Goal: Transaction & Acquisition: Purchase product/service

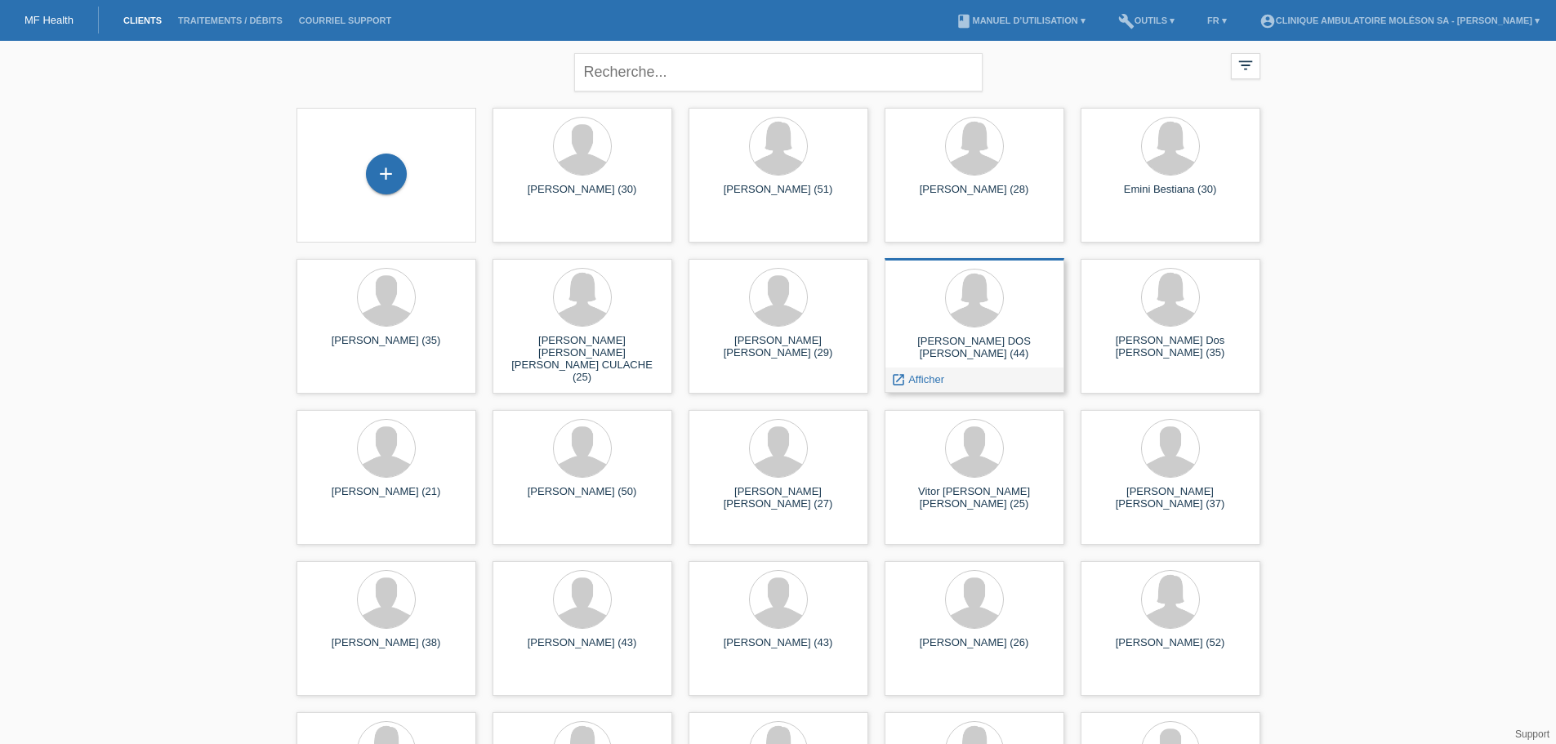
click at [961, 332] on div "Susana DOS SANTOS (44) launch Afficher" at bounding box center [975, 325] width 180 height 135
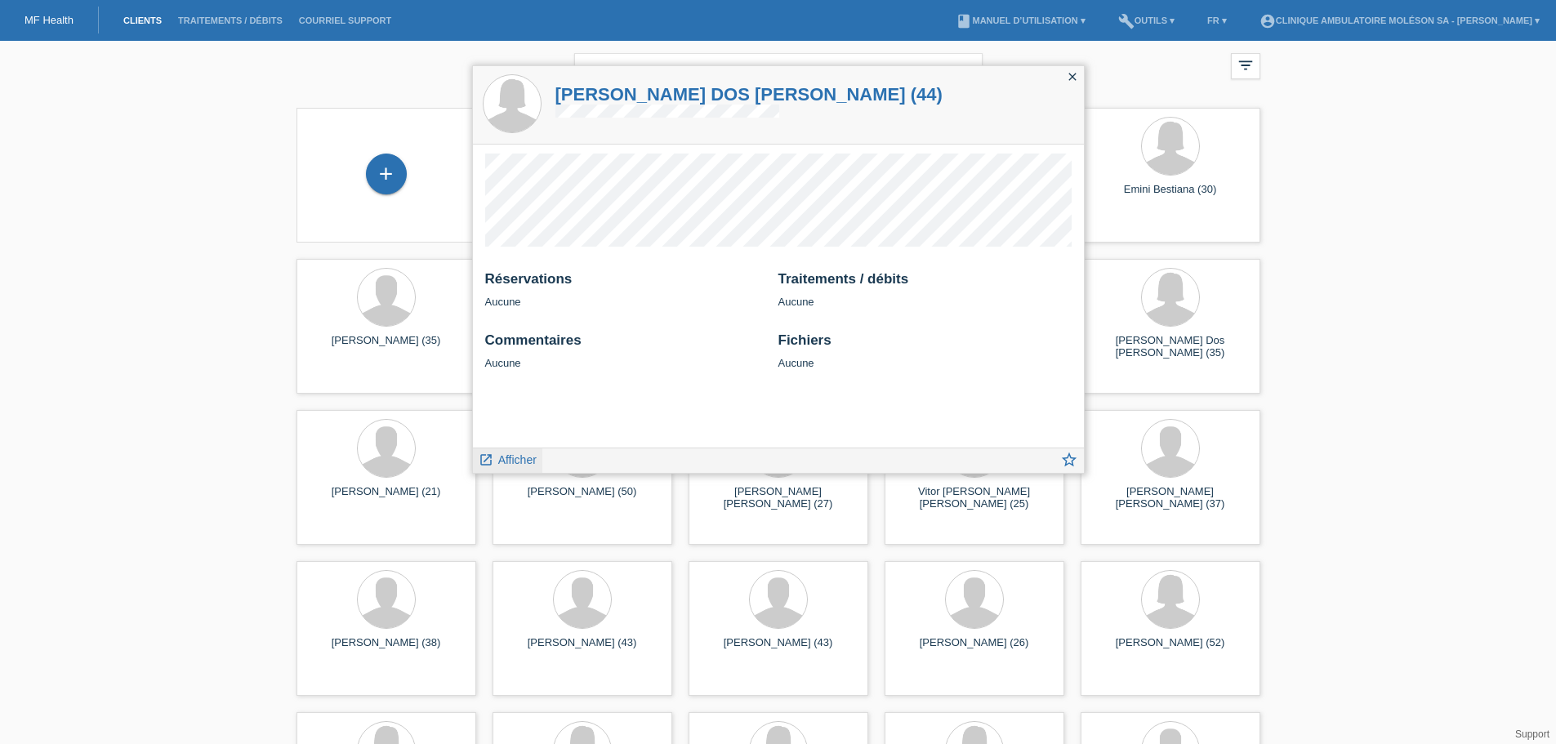
click at [511, 455] on span "Afficher" at bounding box center [517, 459] width 38 height 13
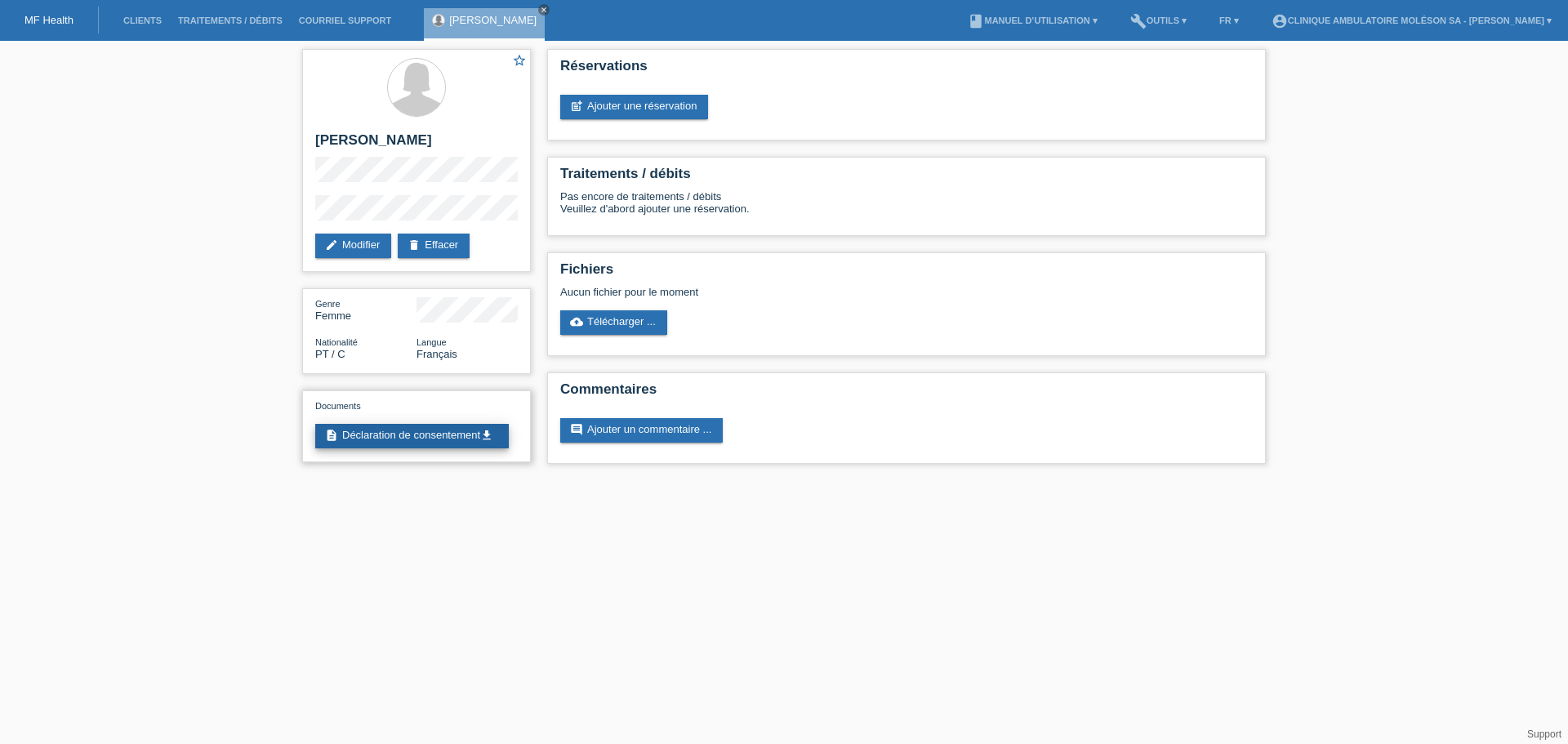
click at [401, 437] on link "description Déclaration de consentement get_app" at bounding box center [412, 436] width 194 height 25
click at [661, 100] on link "post_add Ajouter une réservation" at bounding box center [634, 107] width 148 height 25
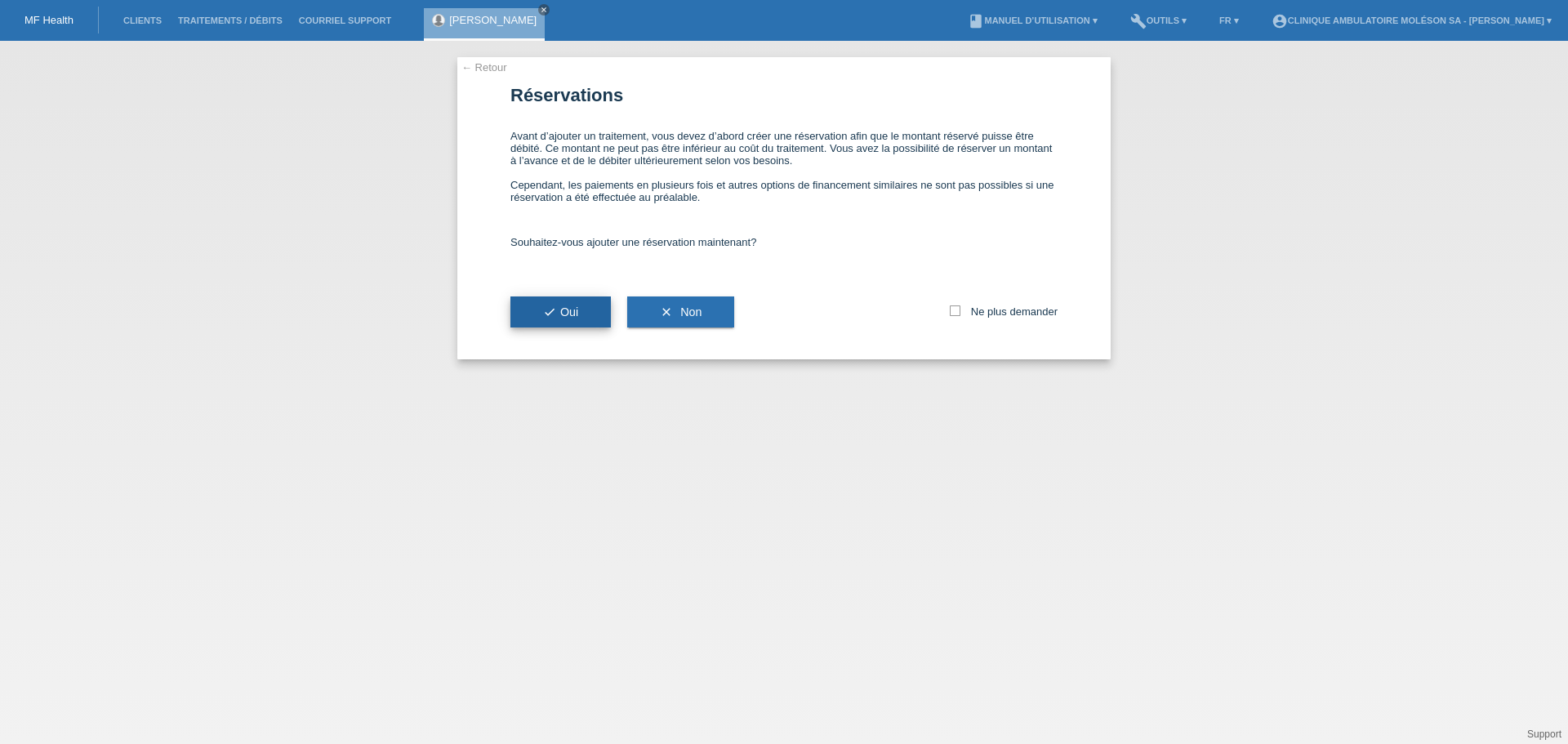
click at [578, 314] on span "check Oui" at bounding box center [560, 312] width 35 height 13
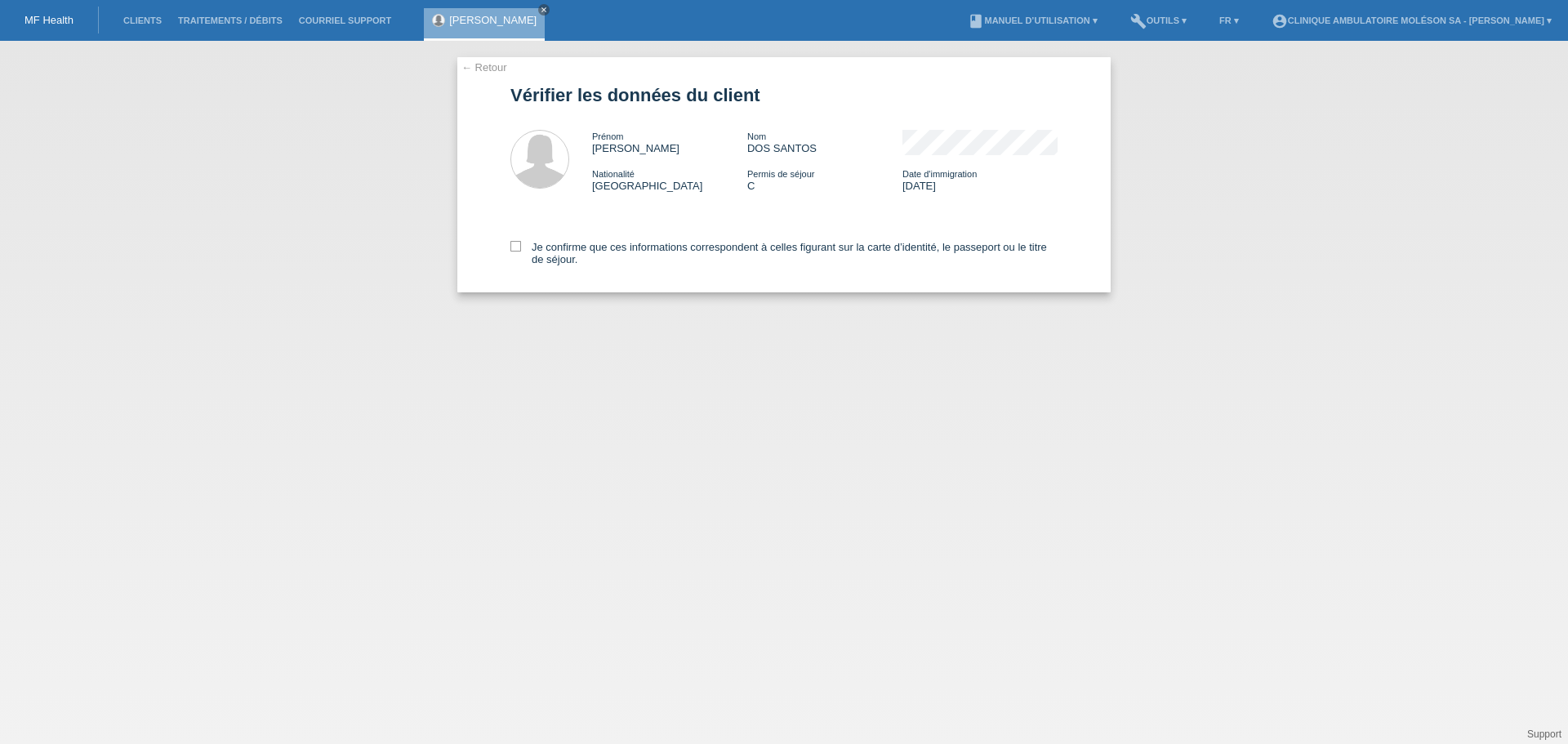
click at [480, 69] on link "← Retour" at bounding box center [485, 67] width 46 height 12
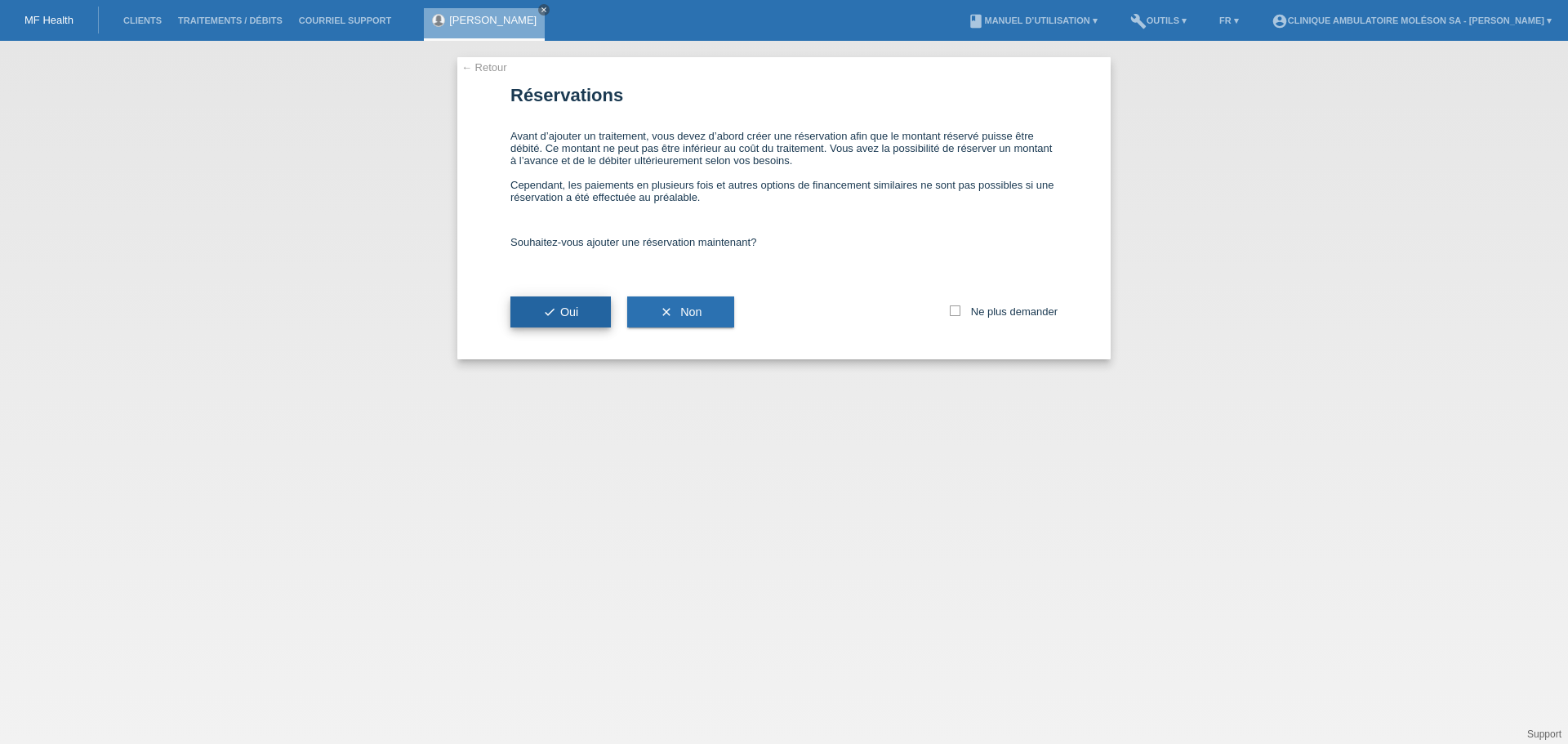
click at [578, 314] on span "check Oui" at bounding box center [560, 312] width 35 height 13
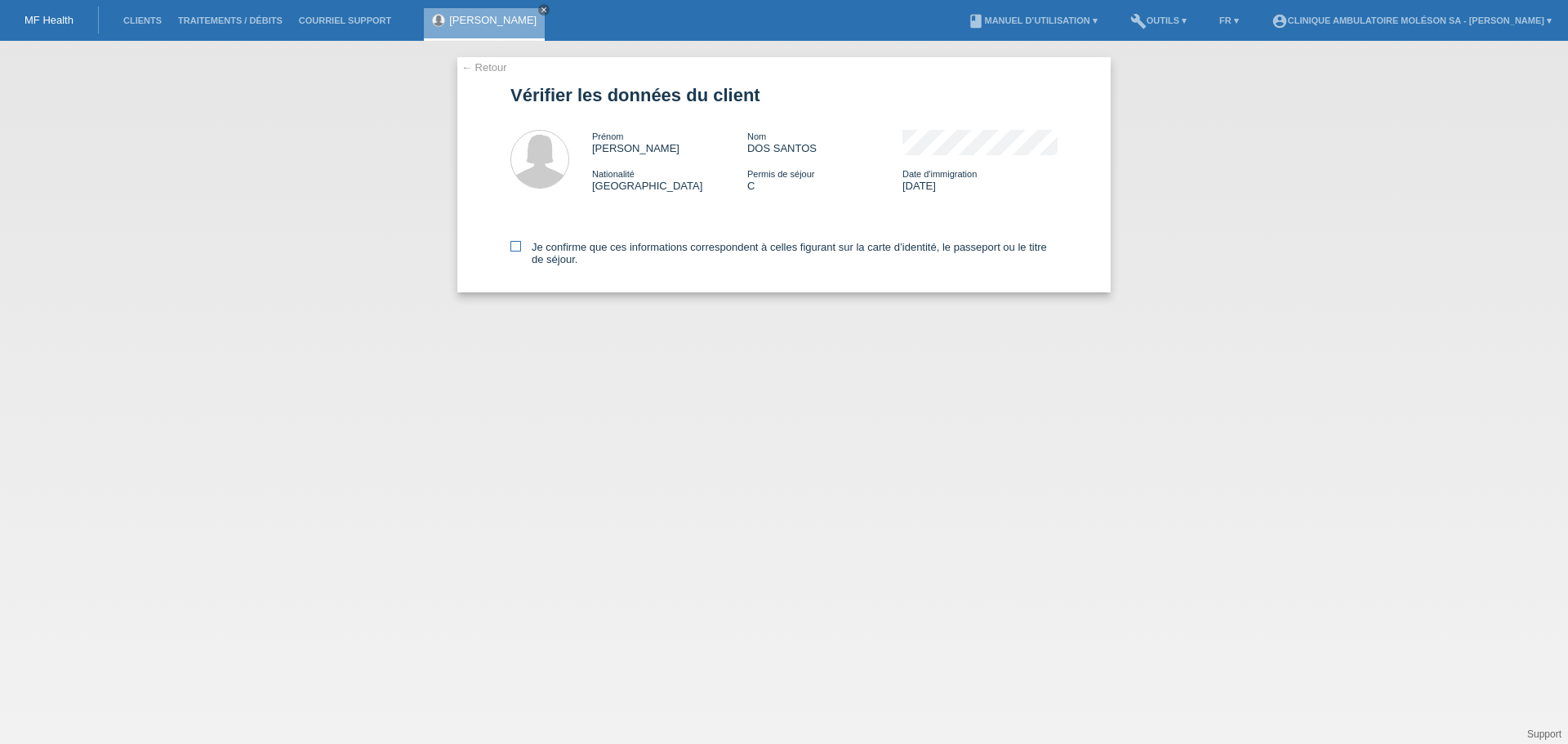
click at [523, 246] on label "Je confirme que ces informations correspondent à celles figurant sur la carte d…" at bounding box center [784, 253] width 547 height 25
click at [521, 246] on input "Je confirme que ces informations correspondent à celles figurant sur la carte d…" at bounding box center [516, 246] width 11 height 11
checkbox input "true"
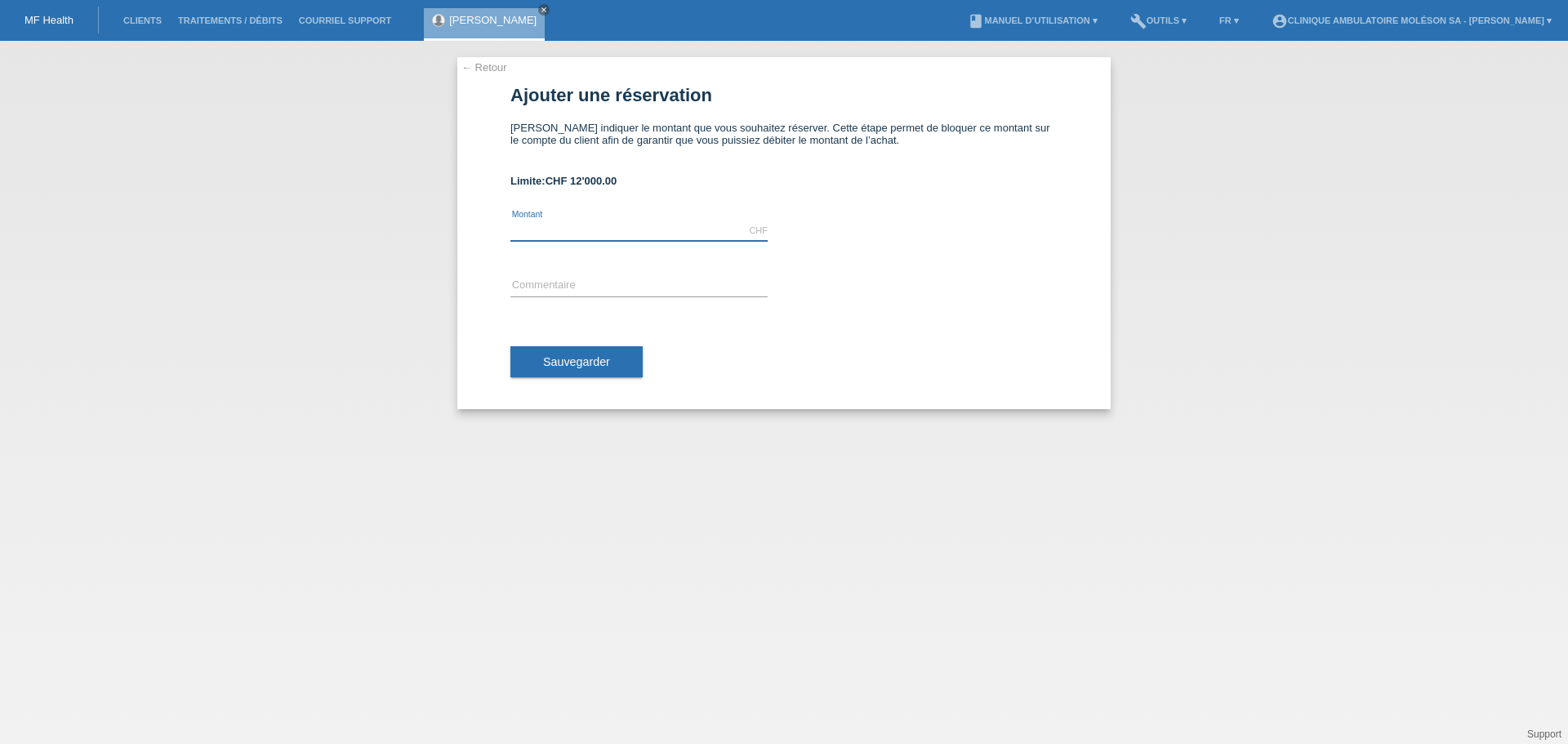
click at [583, 234] on input "text" at bounding box center [639, 231] width 257 height 20
click at [559, 279] on input "text" at bounding box center [639, 286] width 257 height 20
click at [525, 229] on input "3650.00" at bounding box center [639, 231] width 257 height 20
type input "3560.00"
click at [551, 278] on input "text" at bounding box center [639, 286] width 257 height 20
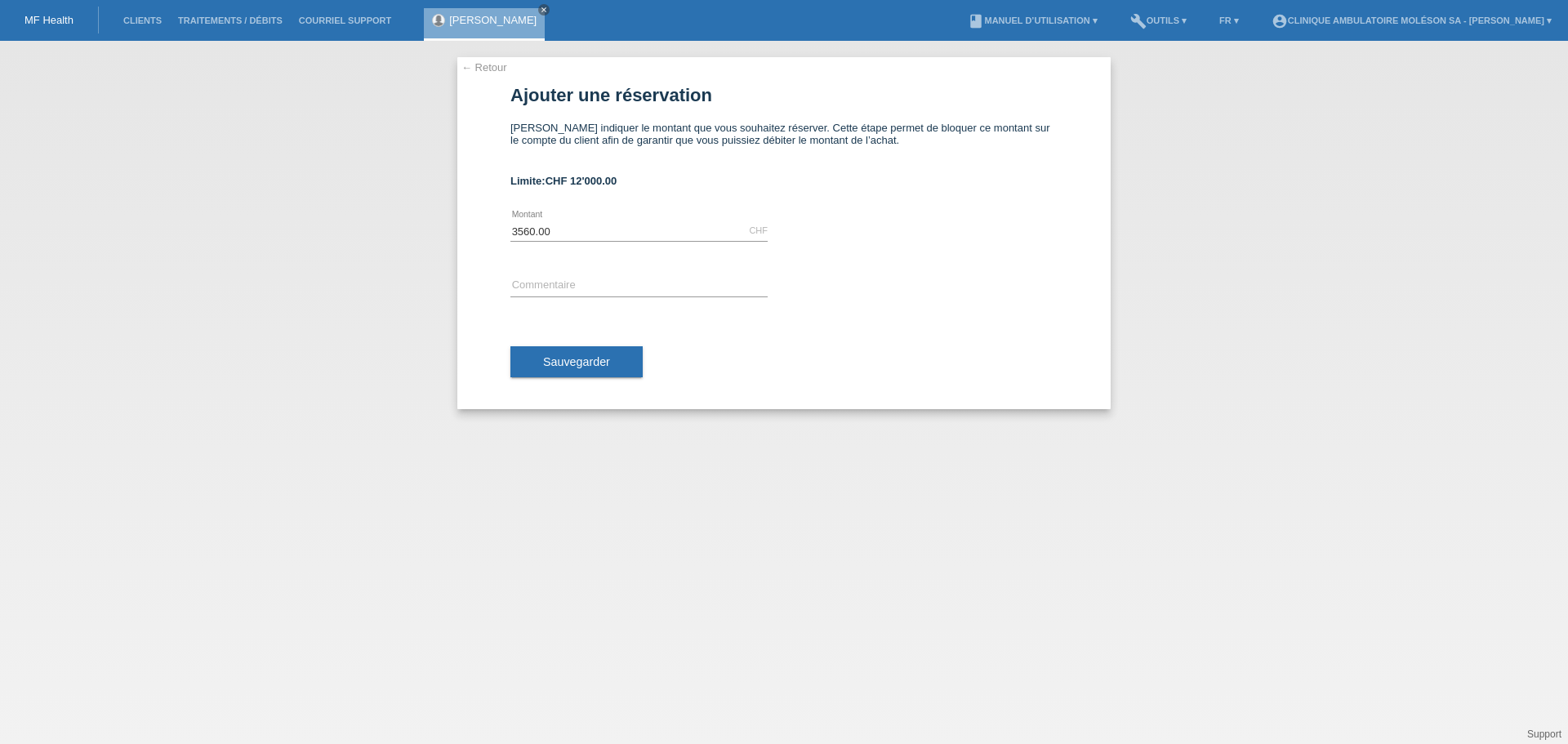
drag, startPoint x: 281, startPoint y: 387, endPoint x: 395, endPoint y: 333, distance: 126.1
click at [281, 387] on div "← Retour Ajouter une réservation Veuillez indiquer le montant que vous souhaite…" at bounding box center [784, 392] width 1568 height 703
click at [560, 283] on input "text" at bounding box center [639, 286] width 257 height 20
paste input "50204"
type input "50204"
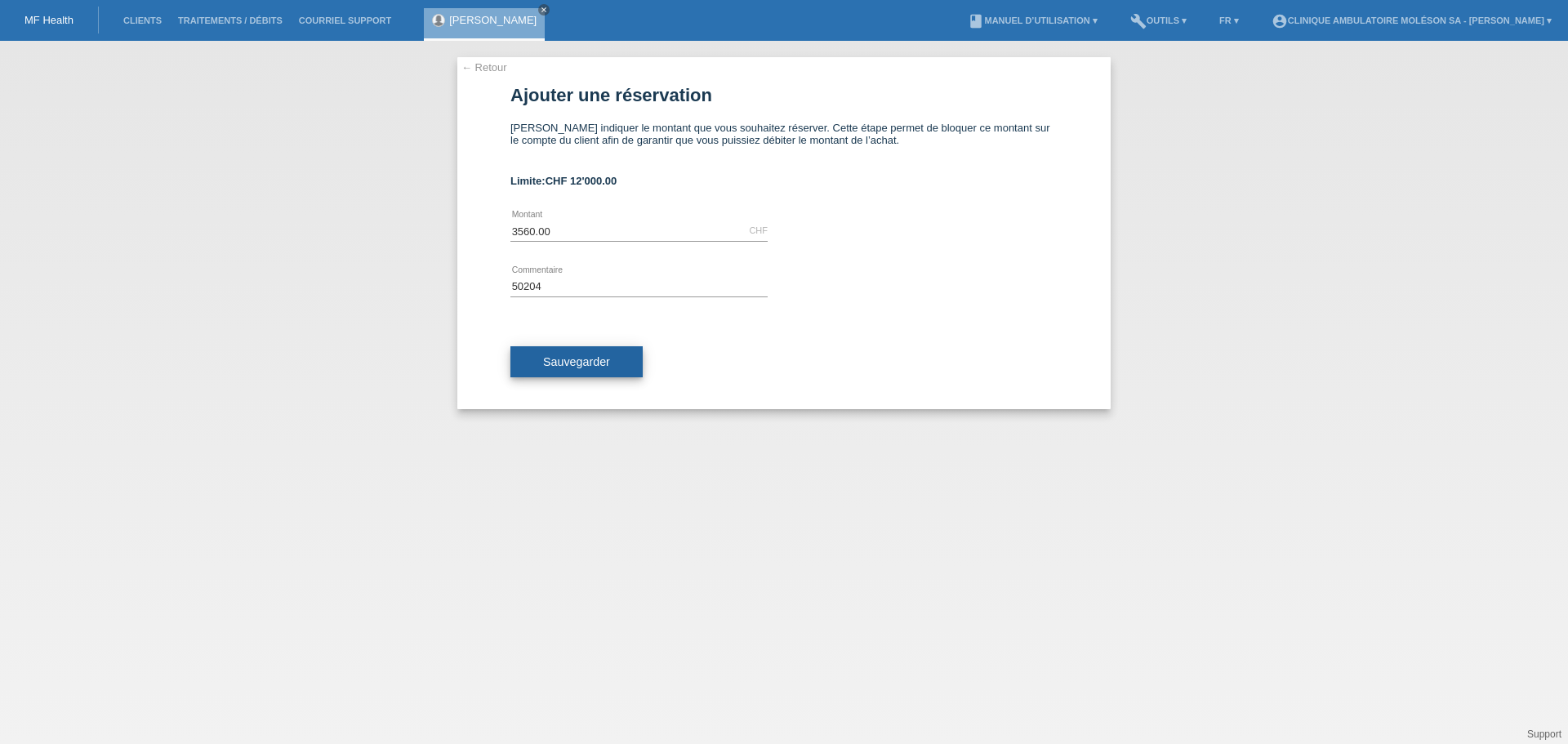
click at [561, 366] on span "Sauvegarder" at bounding box center [576, 361] width 67 height 13
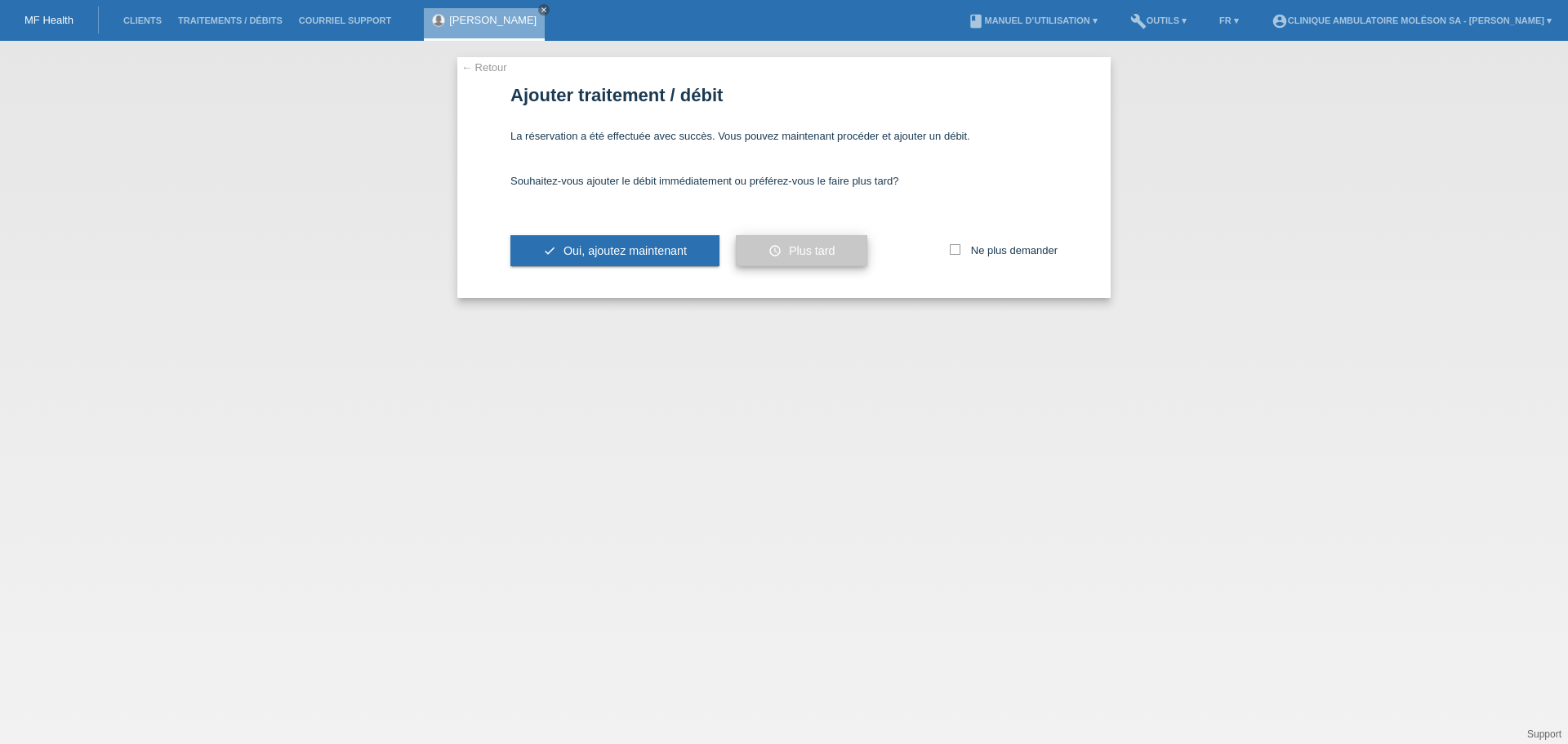
click at [808, 255] on span "Plus tard" at bounding box center [811, 250] width 46 height 13
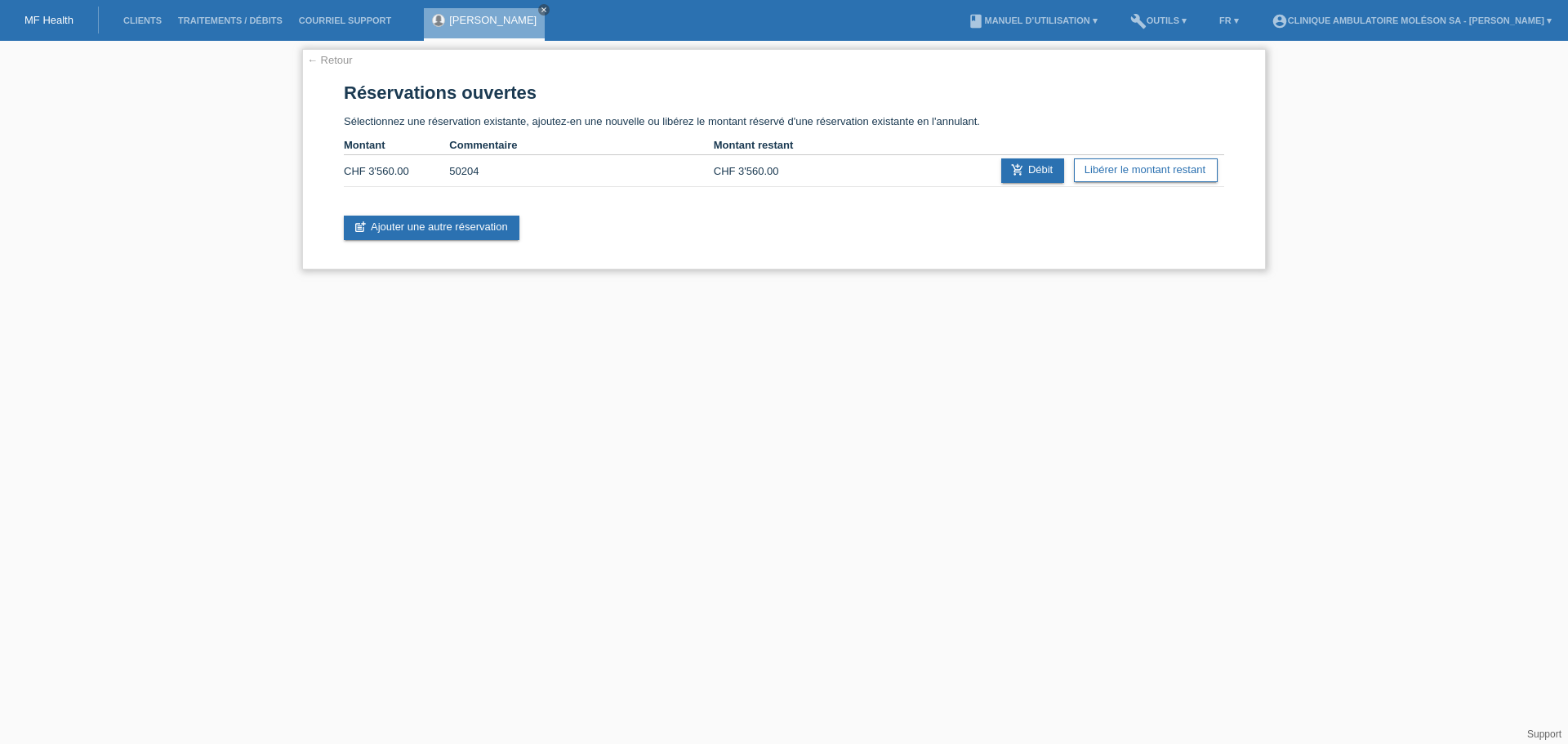
click at [343, 59] on link "← Retour" at bounding box center [330, 60] width 46 height 12
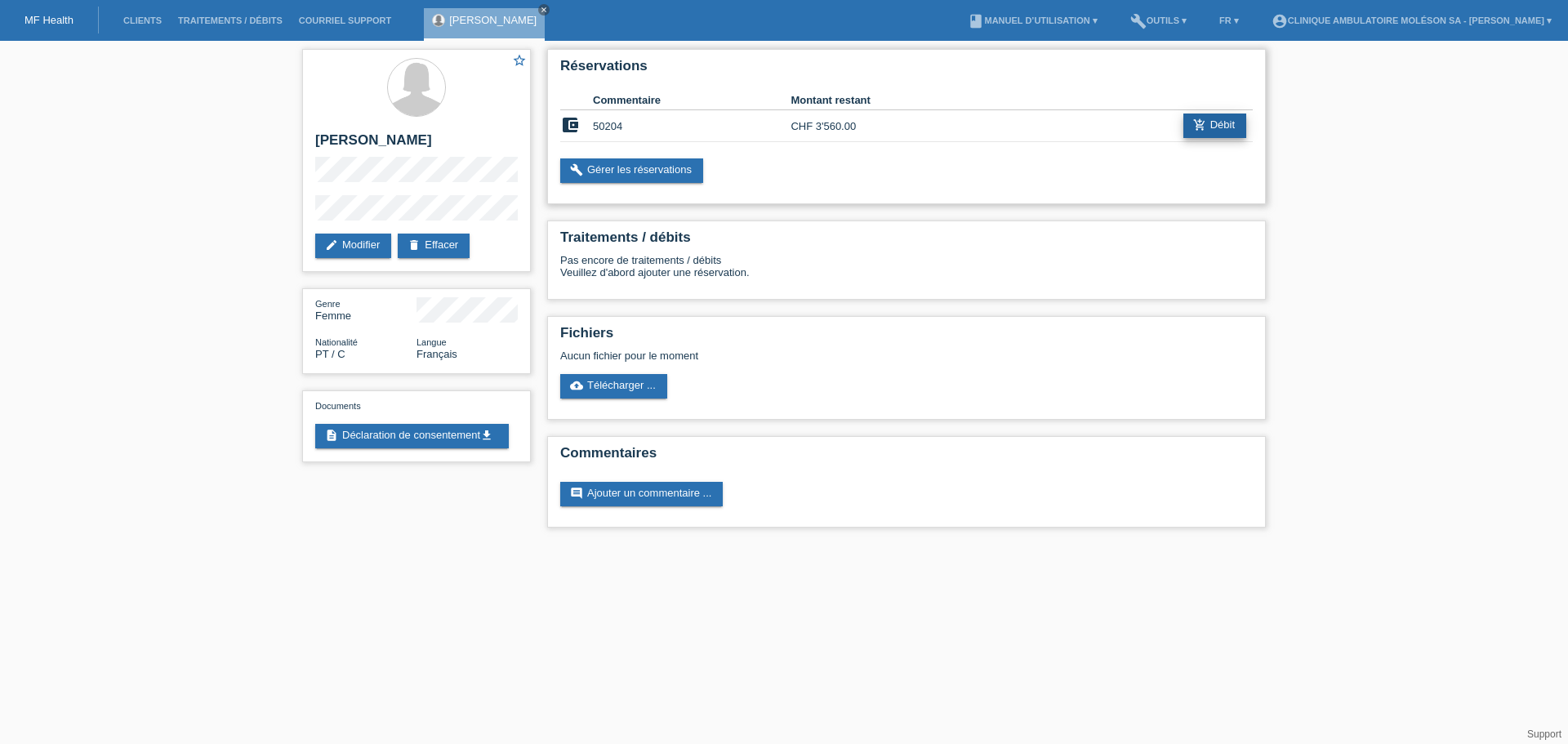
click at [1219, 132] on link "add_shopping_cart Débit" at bounding box center [1214, 126] width 63 height 25
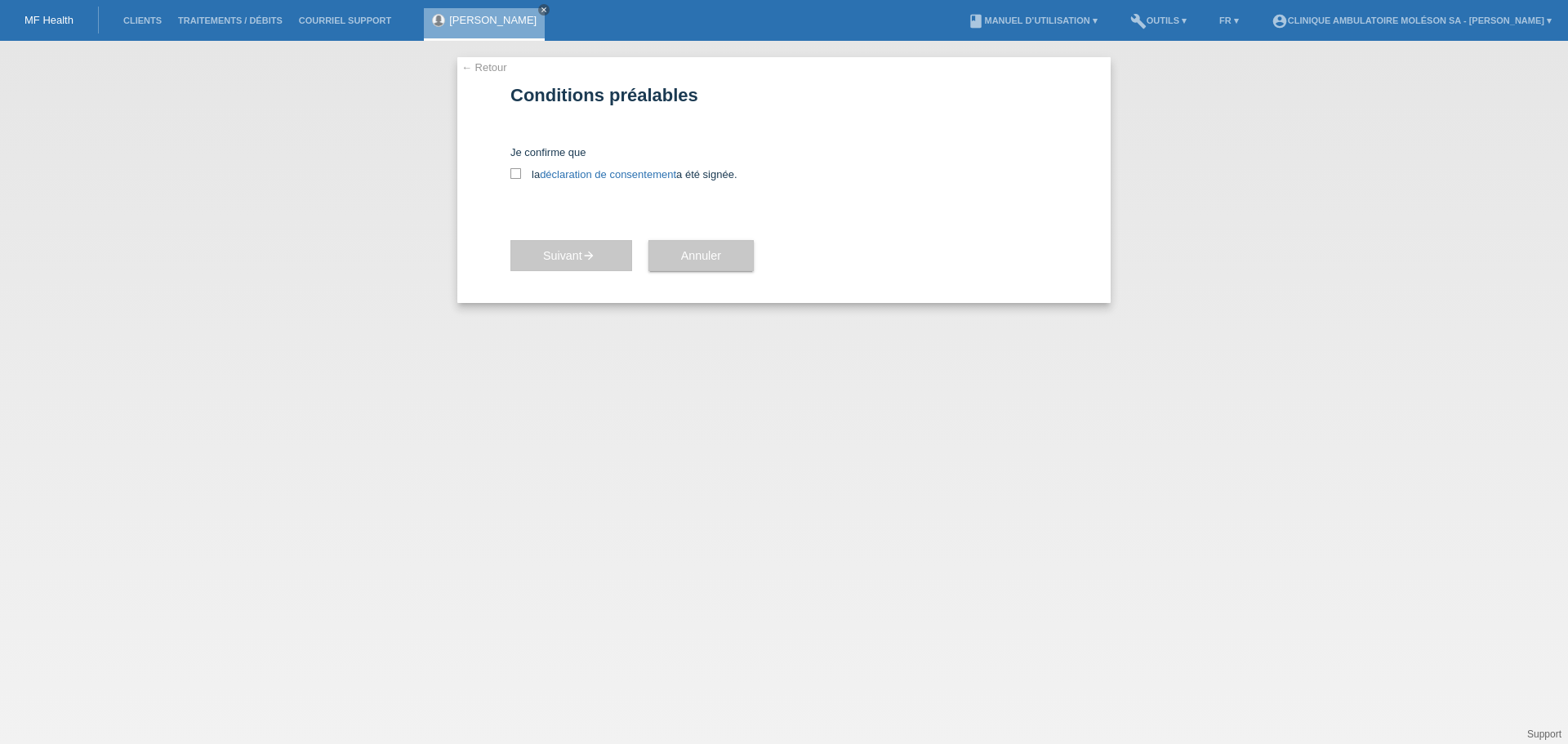
click at [488, 65] on link "← Retour" at bounding box center [485, 67] width 46 height 12
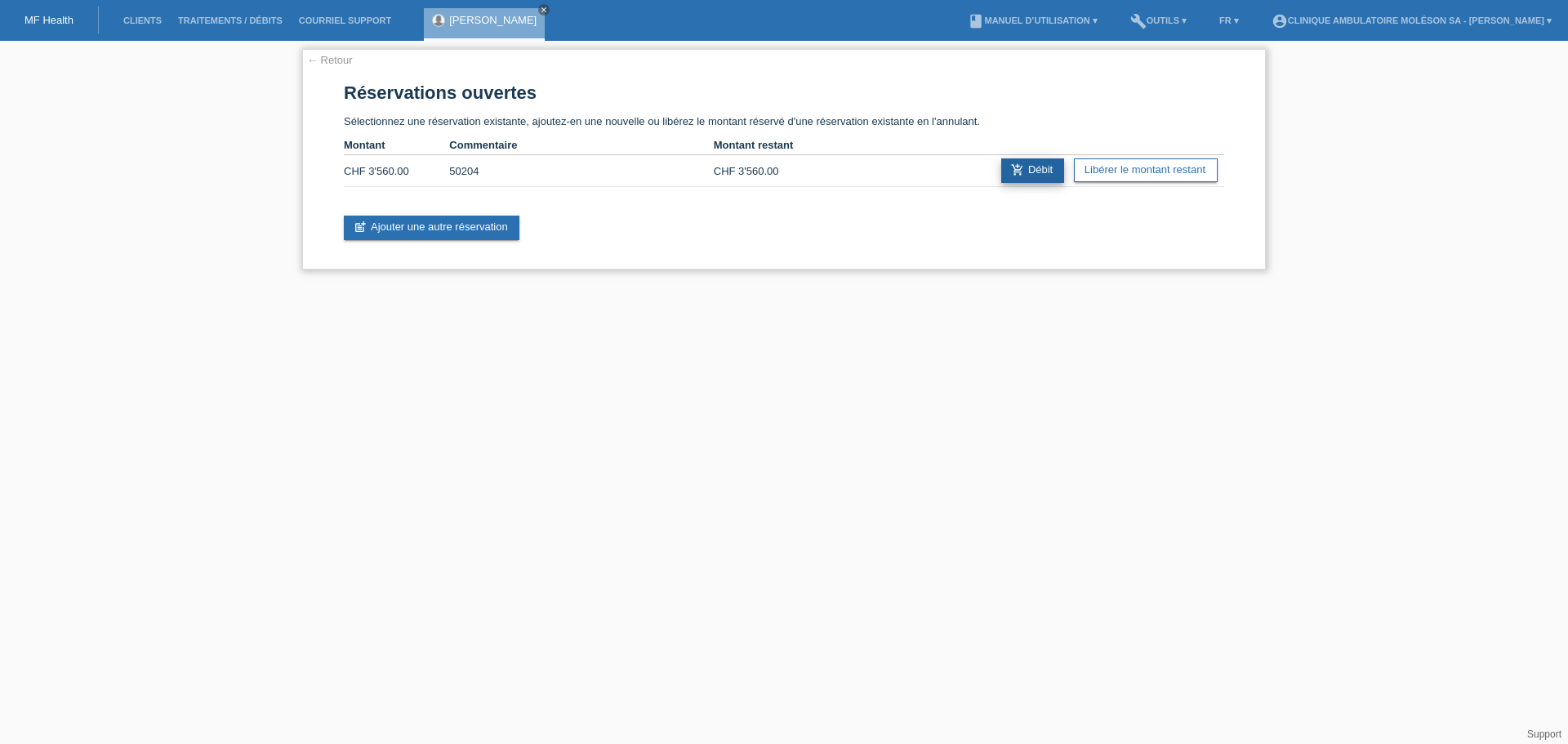
click at [1054, 167] on link "add_shopping_cart Débit" at bounding box center [1032, 170] width 63 height 25
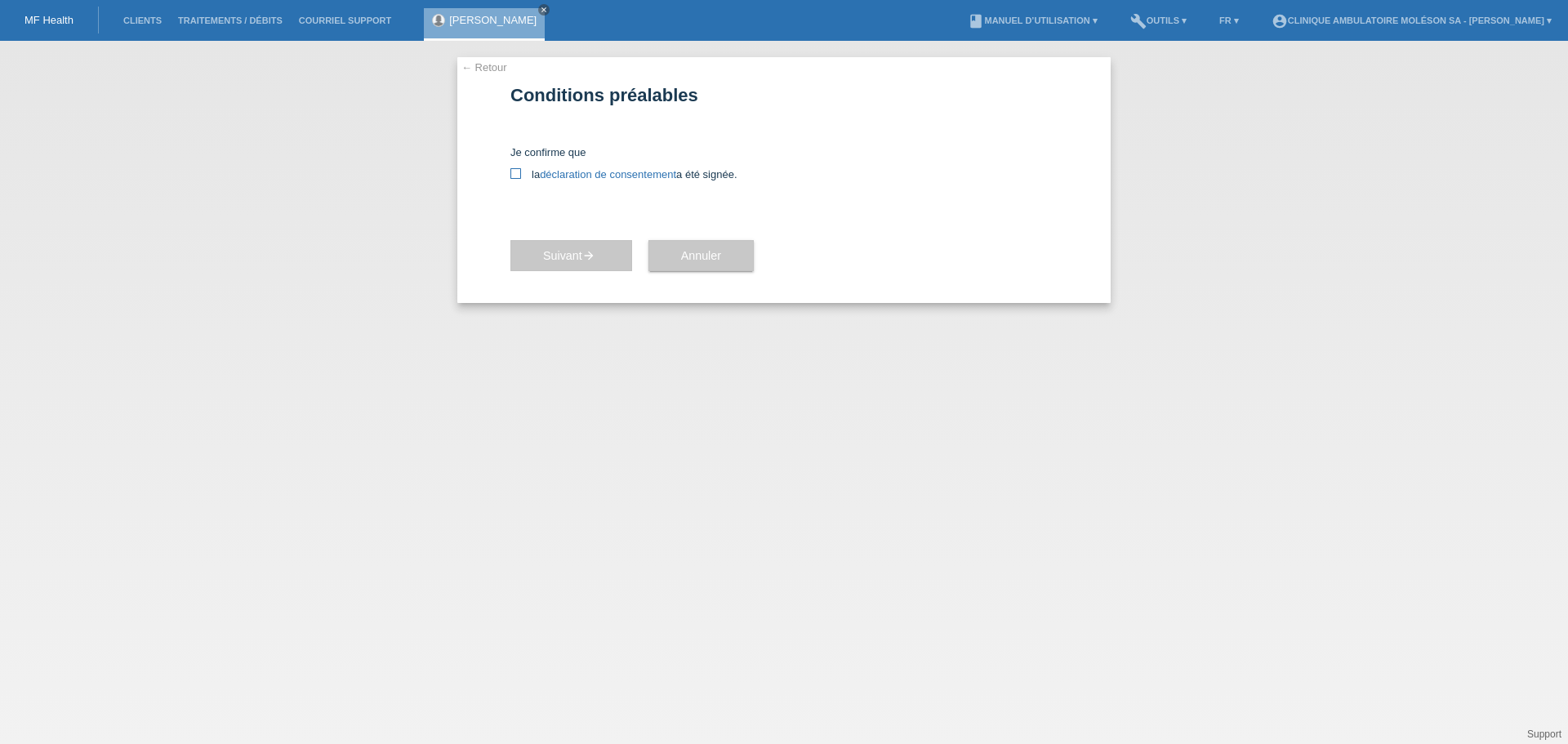
click at [524, 173] on label "la déclaration de consentement a été signée." at bounding box center [784, 174] width 547 height 12
click at [521, 173] on input "la déclaration de consentement a été signée." at bounding box center [516, 173] width 11 height 11
checkbox input "true"
click at [554, 244] on button "Suivant arrow_forward" at bounding box center [572, 255] width 122 height 31
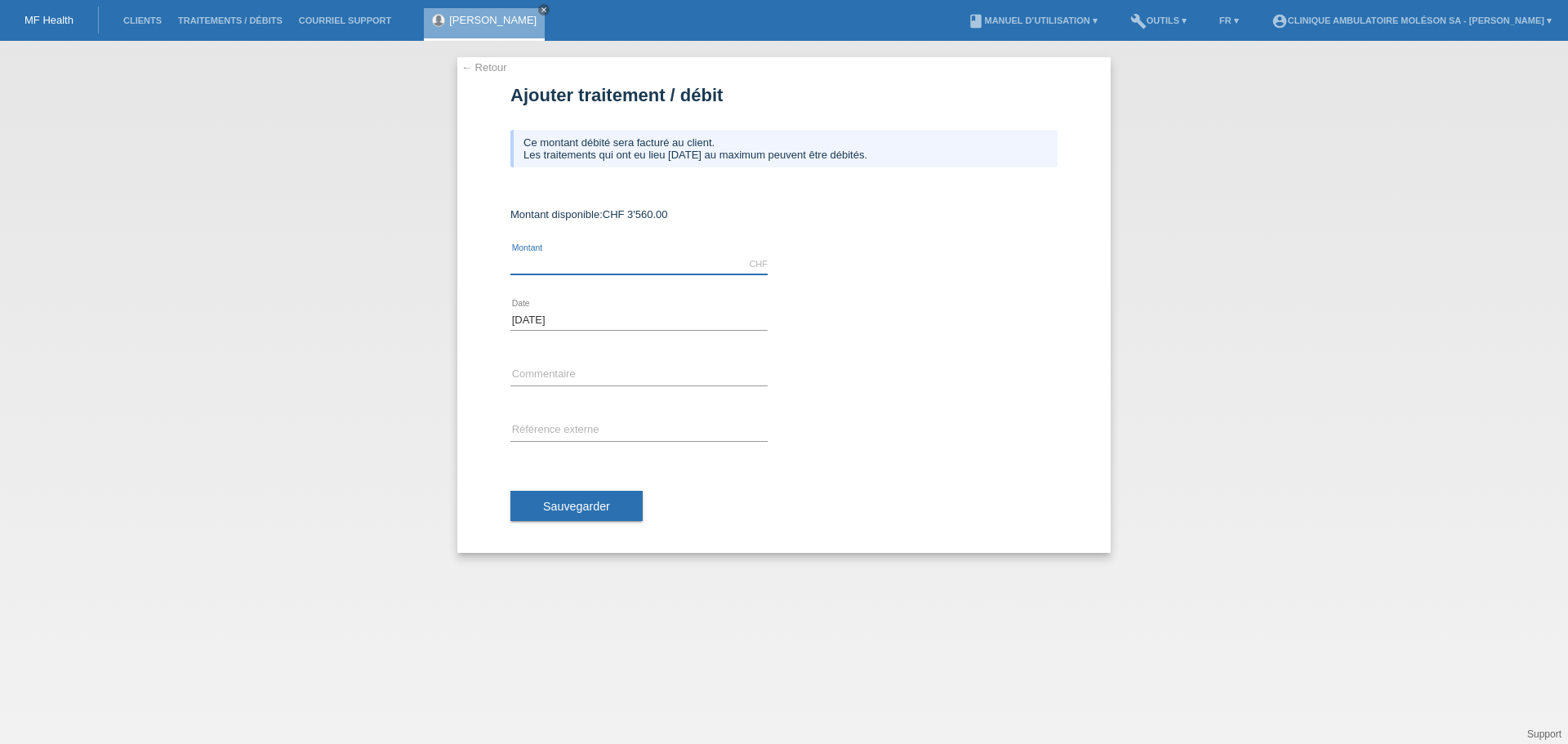
drag, startPoint x: 556, startPoint y: 258, endPoint x: 729, endPoint y: 218, distance: 177.6
click at [556, 258] on input "text" at bounding box center [639, 264] width 257 height 20
type input "3560.00"
drag, startPoint x: 564, startPoint y: 377, endPoint x: 578, endPoint y: 377, distance: 14.0
click at [564, 377] on input "text" at bounding box center [639, 375] width 257 height 20
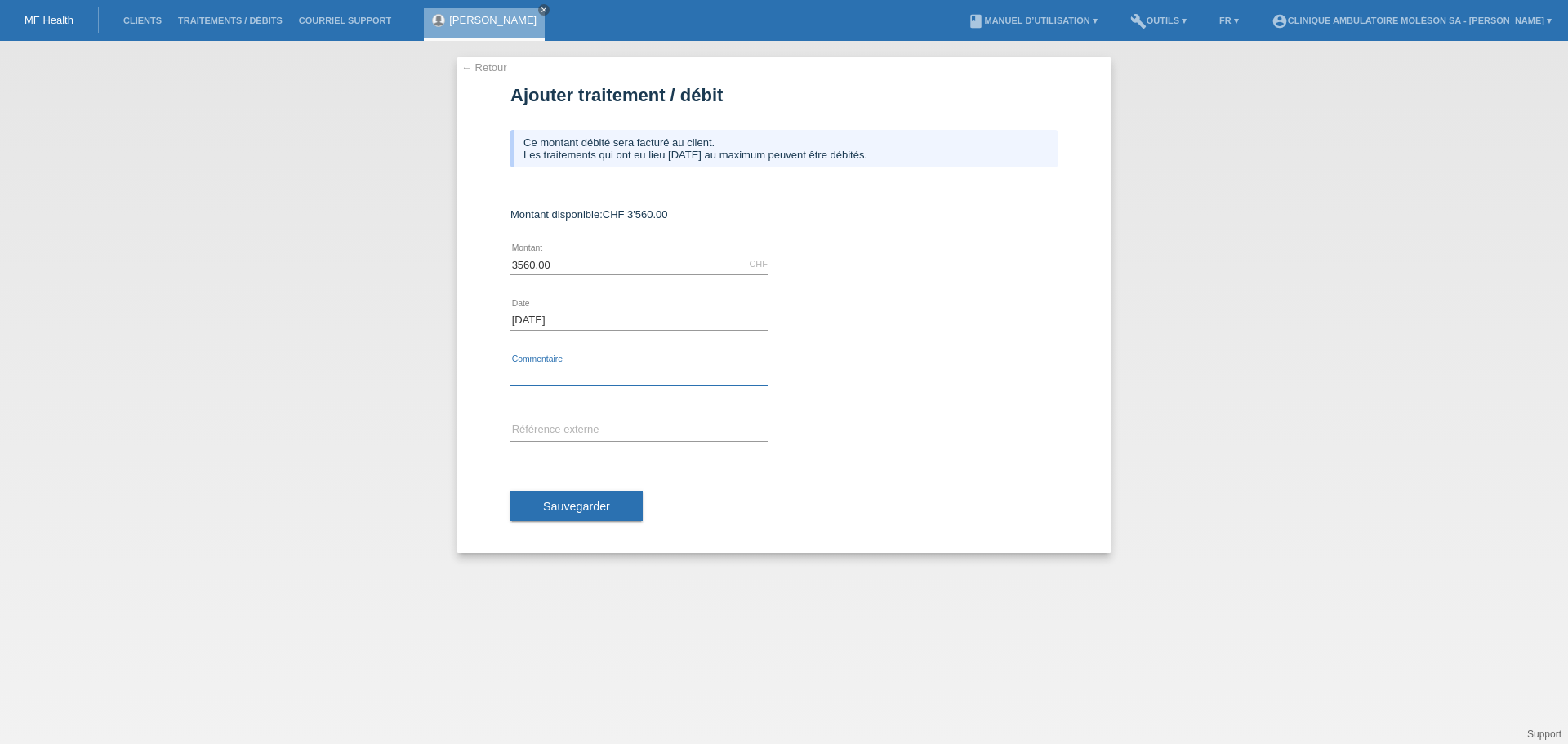
paste input "50204"
type input "50204"
click at [595, 500] on button "Sauvegarder" at bounding box center [577, 506] width 132 height 31
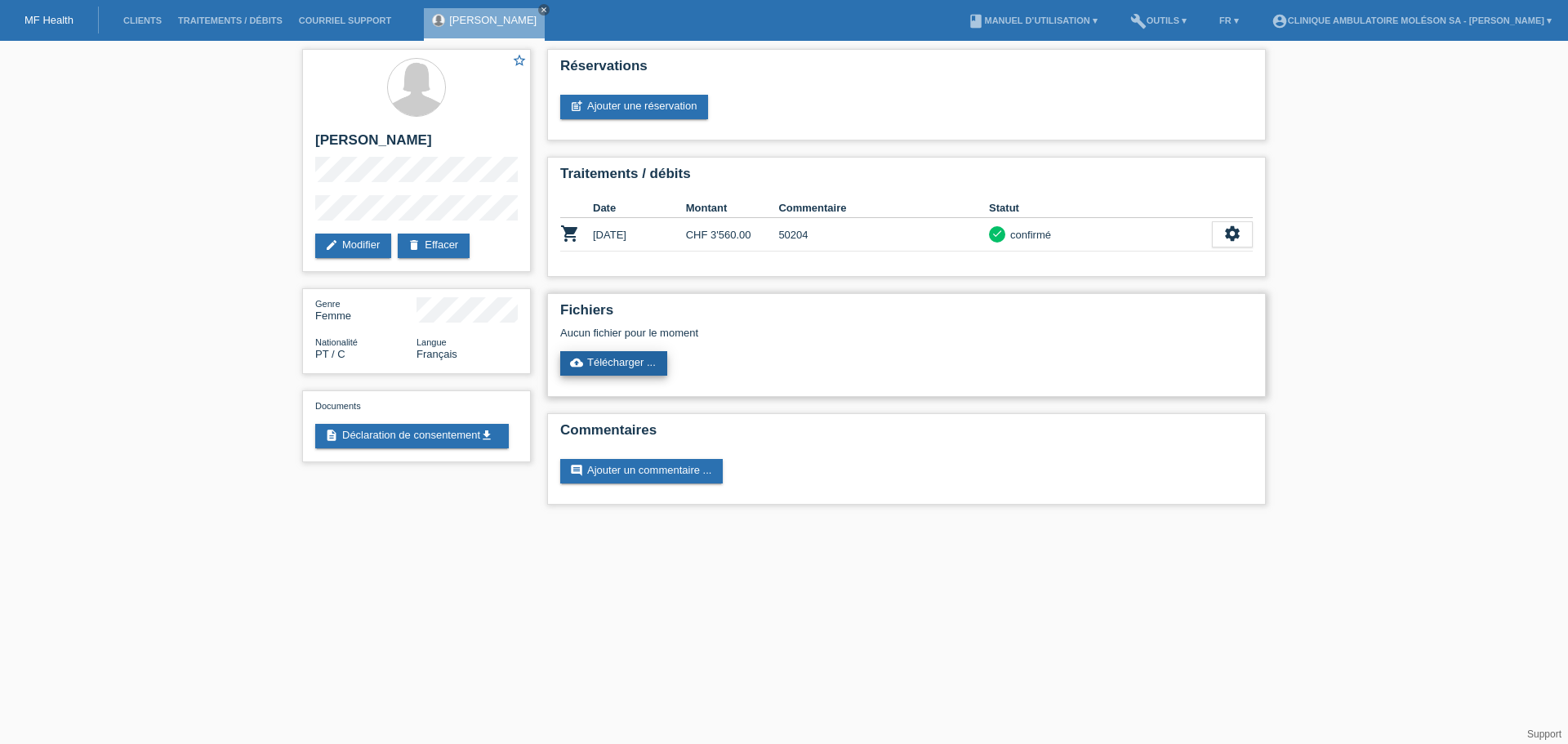
click at [652, 368] on link "cloud_upload Télécharger ..." at bounding box center [613, 363] width 107 height 25
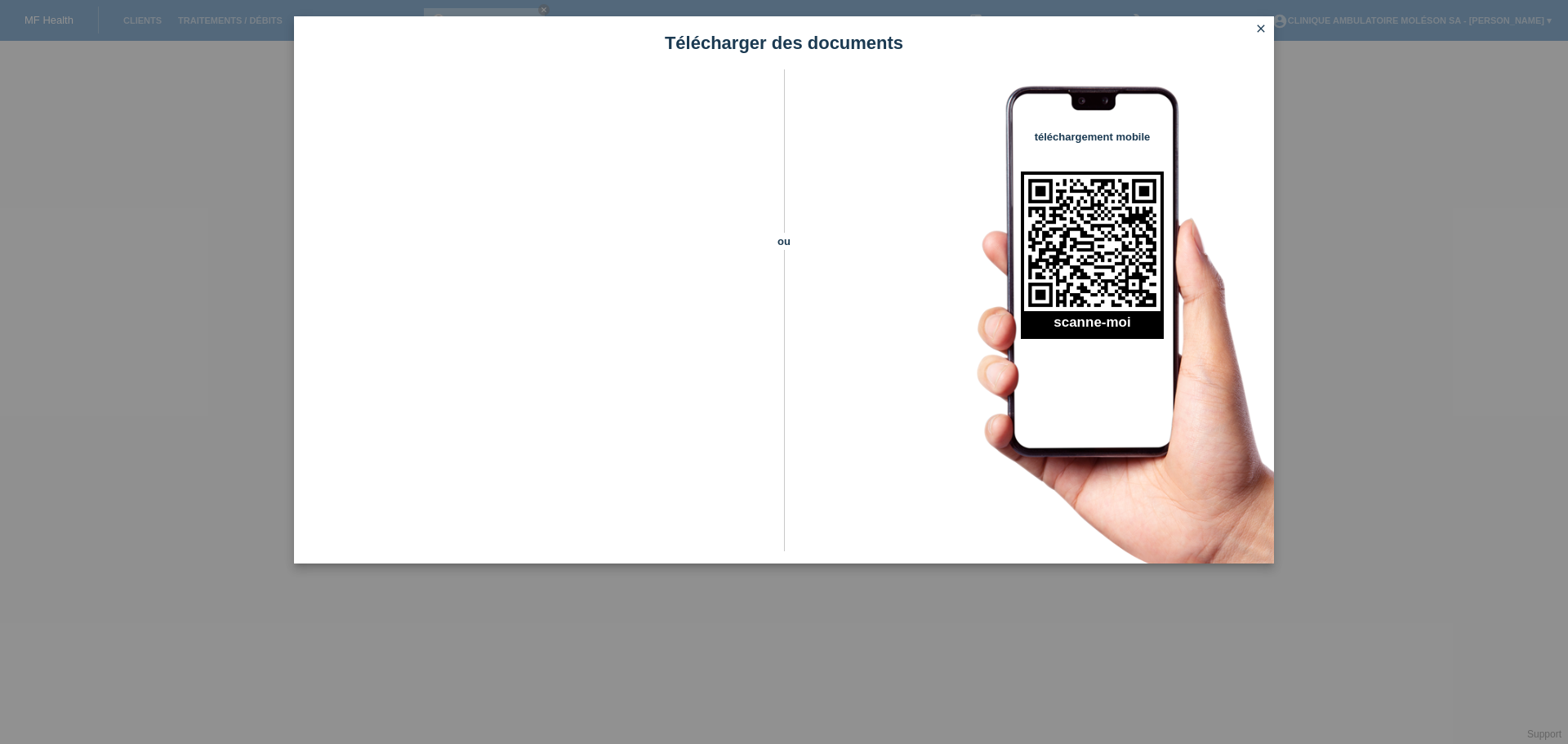
click at [1260, 29] on icon "close" at bounding box center [1260, 28] width 13 height 13
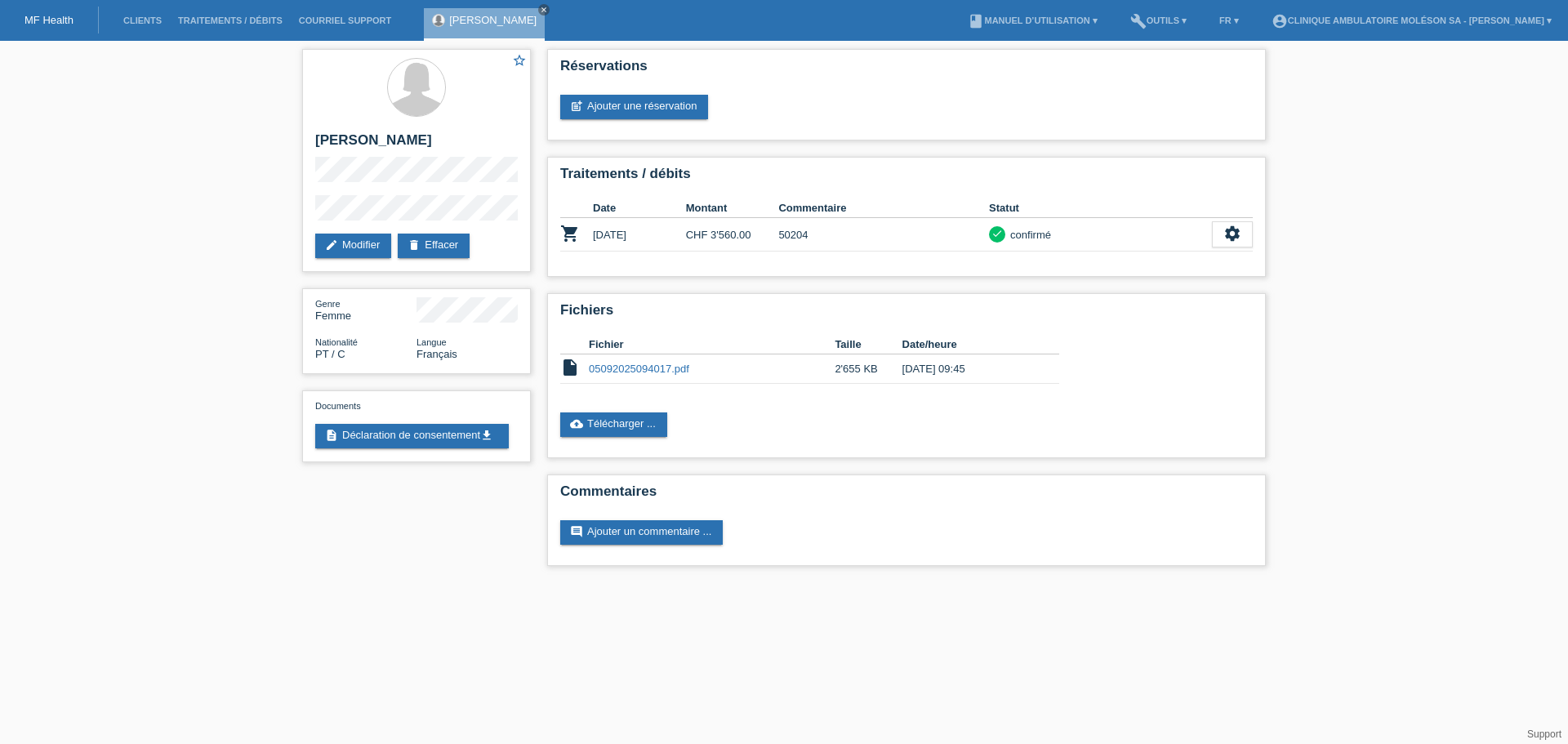
click at [47, 159] on div "star_border [PERSON_NAME] edit Modifier delete Effacer Genre Femme Nationalité …" at bounding box center [784, 312] width 1568 height 542
